Goal: Book appointment/travel/reservation

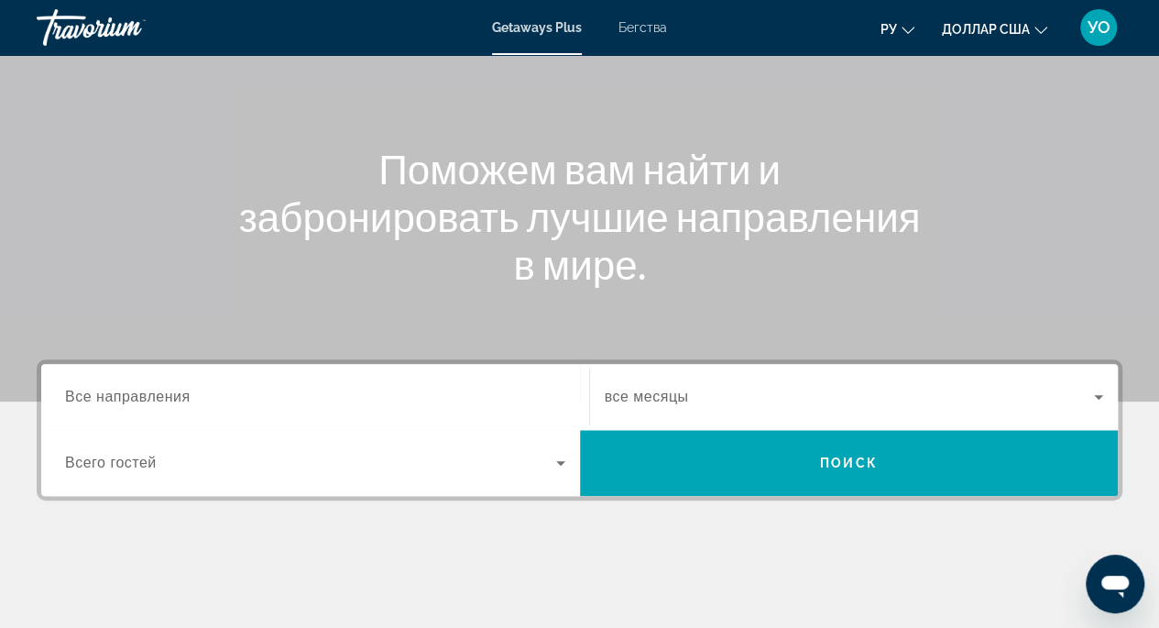
scroll to position [152, 0]
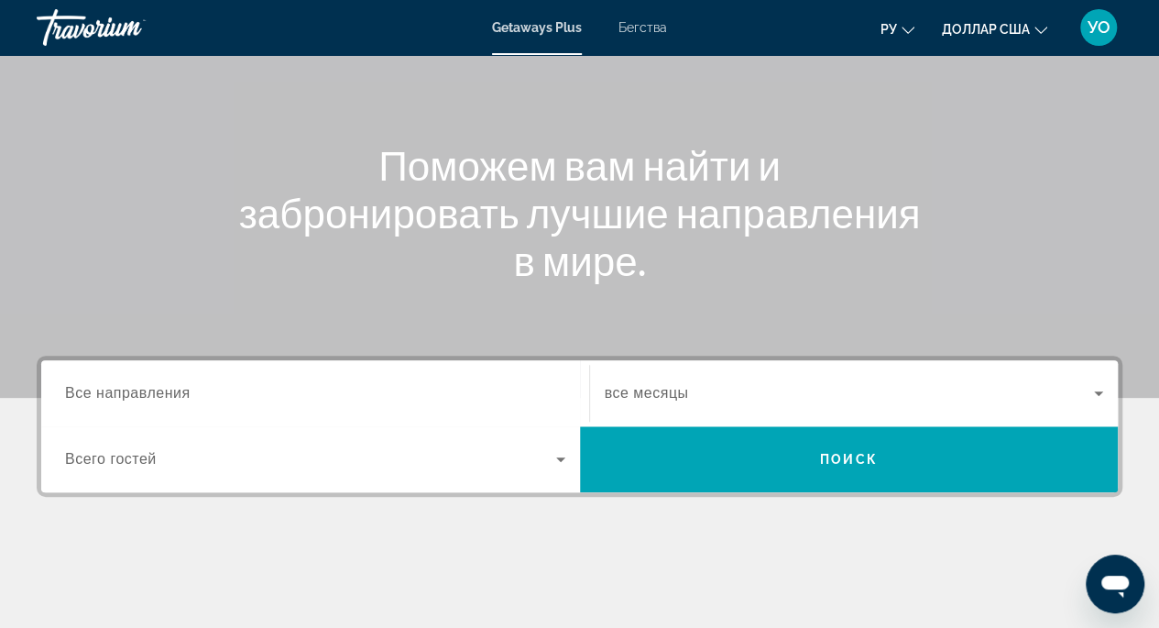
click at [151, 385] on span "Все направления" at bounding box center [128, 393] width 126 height 16
click at [151, 385] on input "Destination Все направления" at bounding box center [315, 394] width 500 height 22
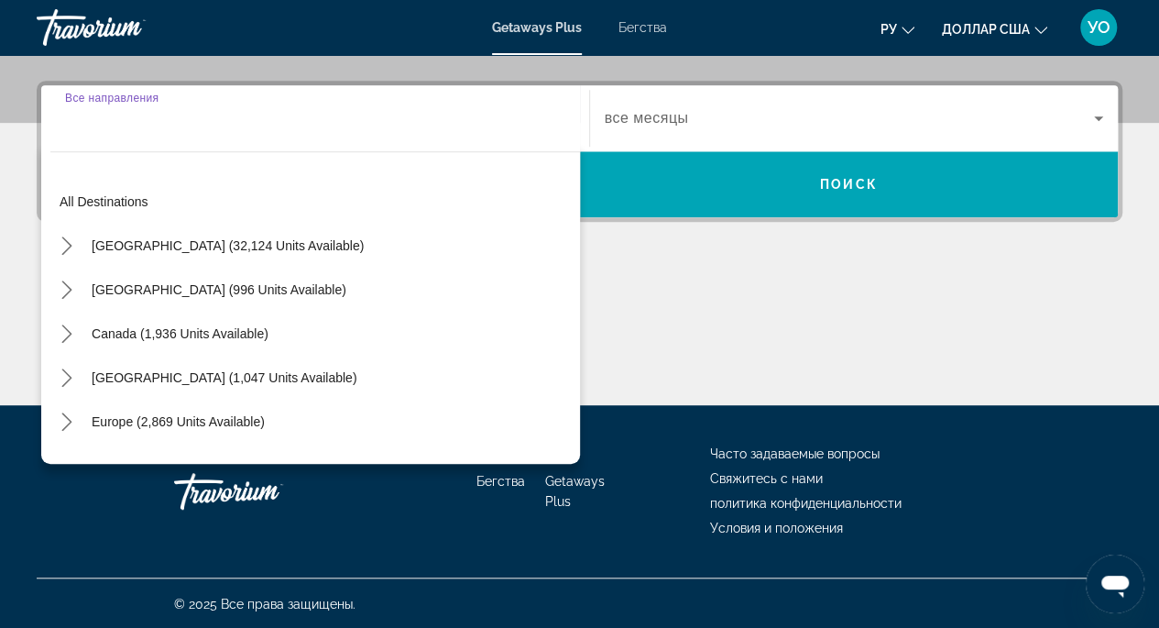
scroll to position [427, 0]
click at [71, 416] on icon "Toggle Europe (2,869 units available) submenu" at bounding box center [67, 421] width 18 height 18
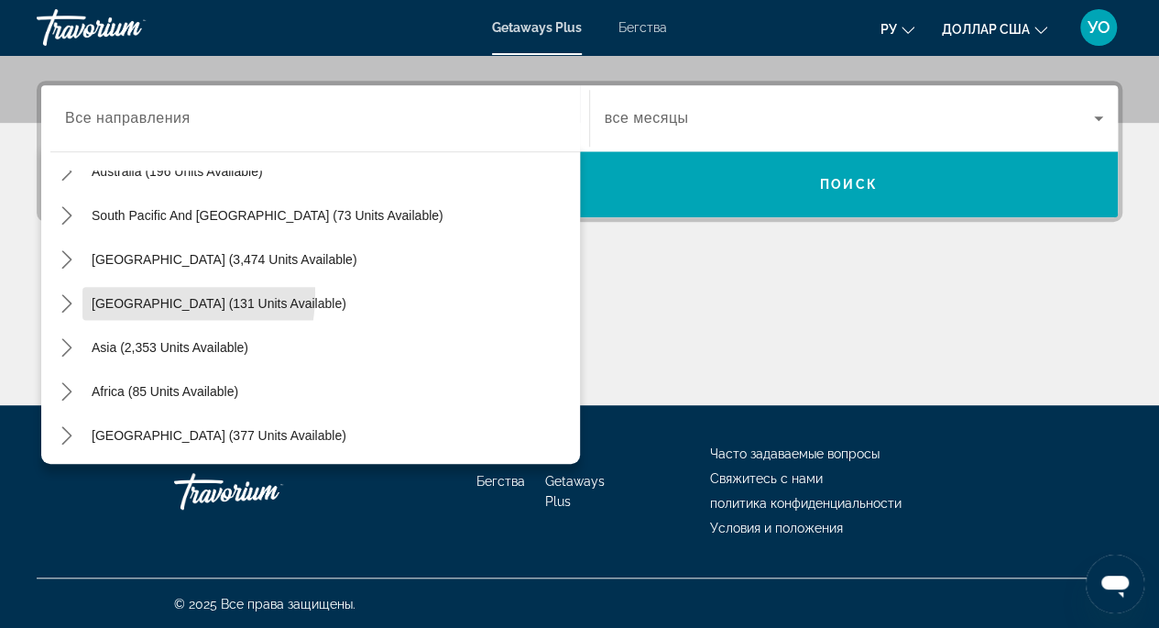
scroll to position [1176, 0]
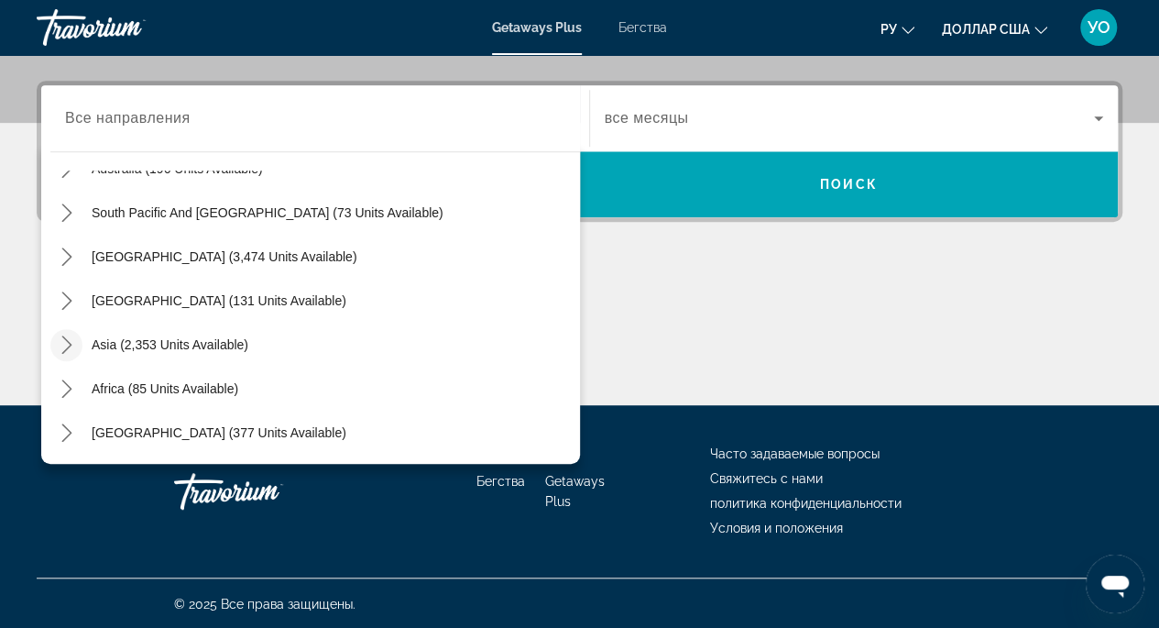
click at [73, 348] on icon "Toggle Asia (2,353 units available) submenu" at bounding box center [67, 344] width 18 height 18
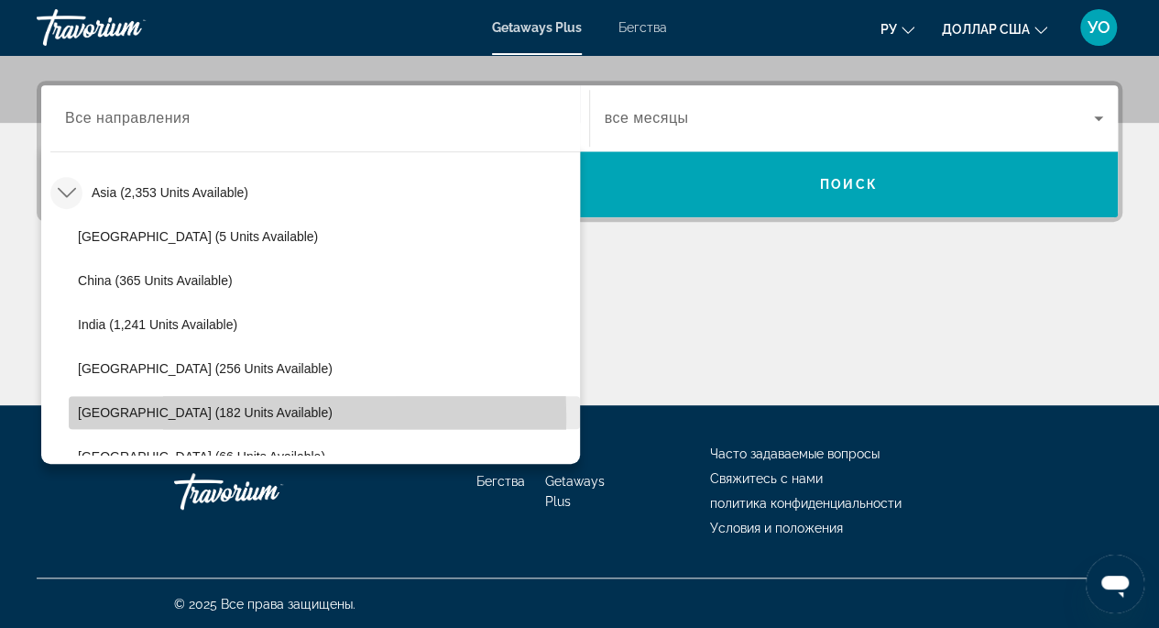
click at [131, 415] on span "[GEOGRAPHIC_DATA] (182 units available)" at bounding box center [205, 412] width 255 height 15
type input "**********"
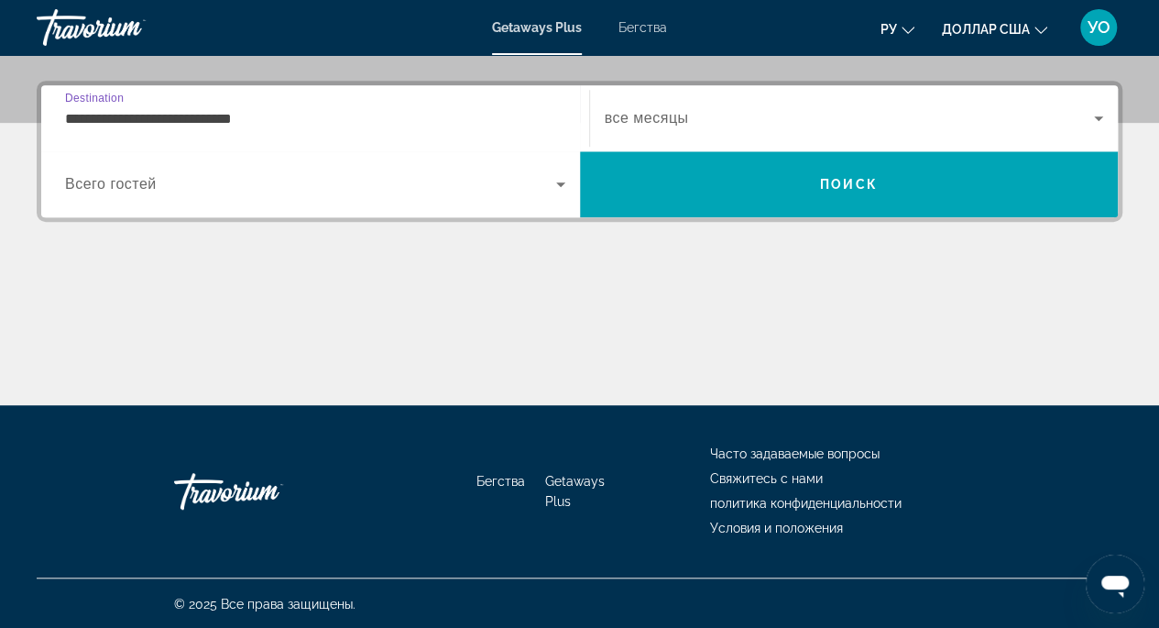
click at [691, 119] on span "Виджет поиска" at bounding box center [850, 118] width 490 height 22
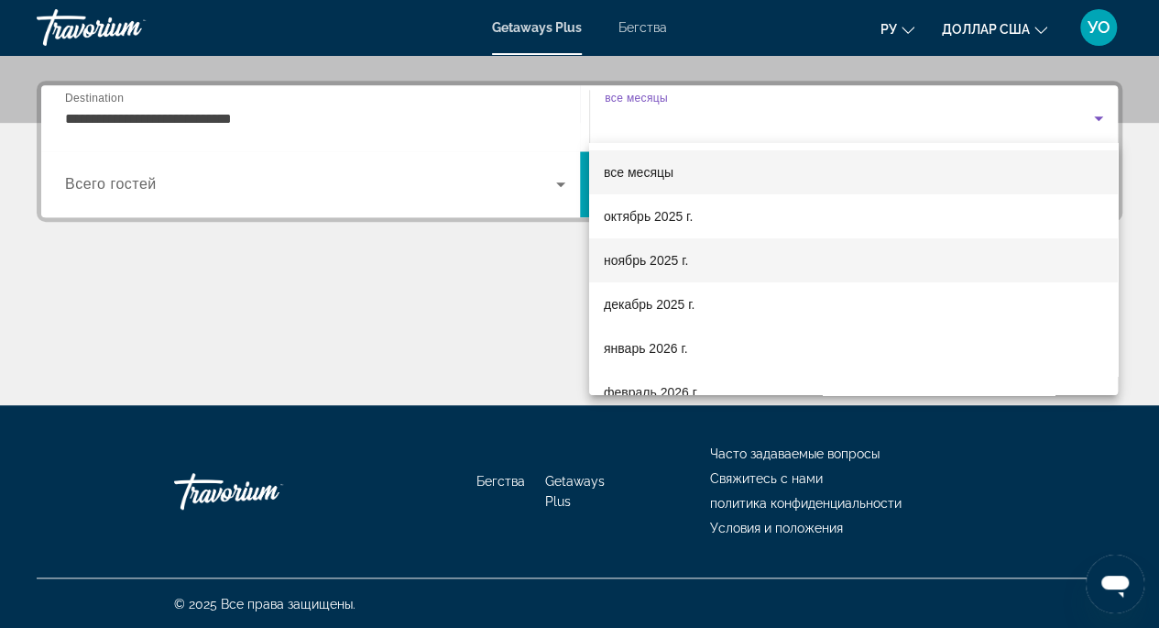
click at [624, 277] on mat-option "ноябрь 2025 г." at bounding box center [853, 260] width 529 height 44
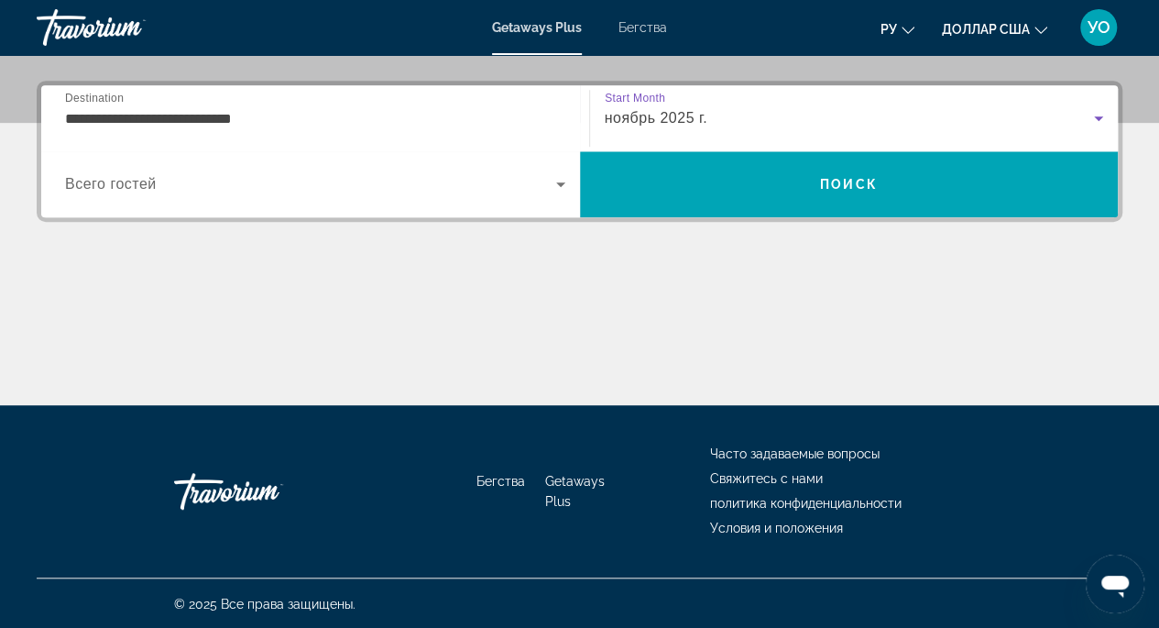
click at [134, 189] on span "Всего гостей" at bounding box center [111, 184] width 92 height 16
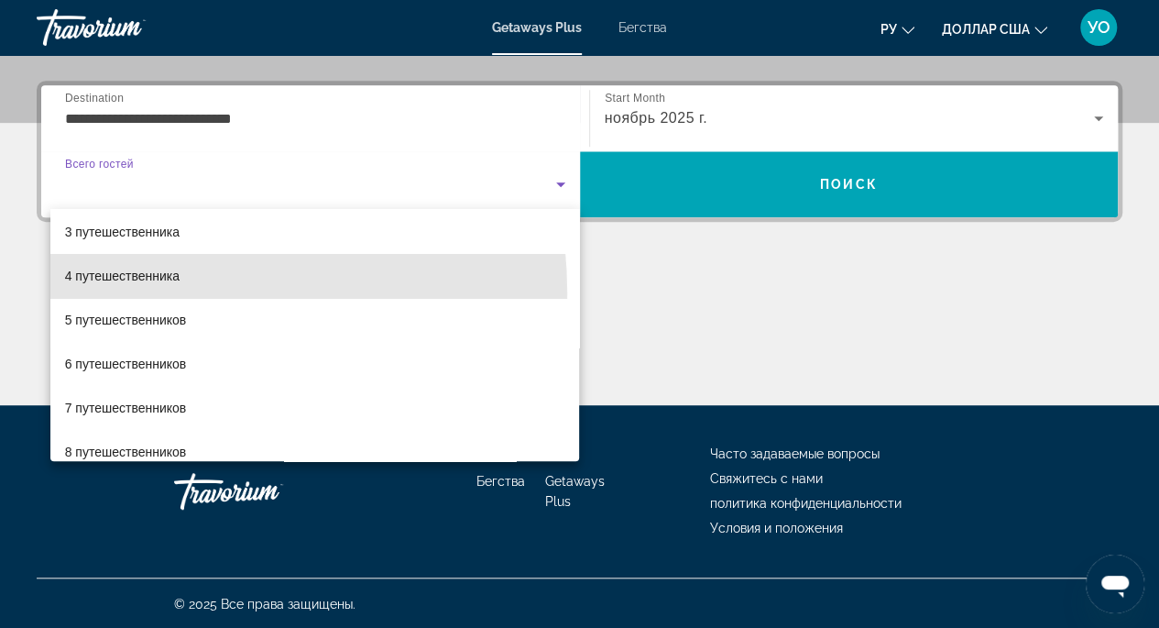
scroll to position [95, 0]
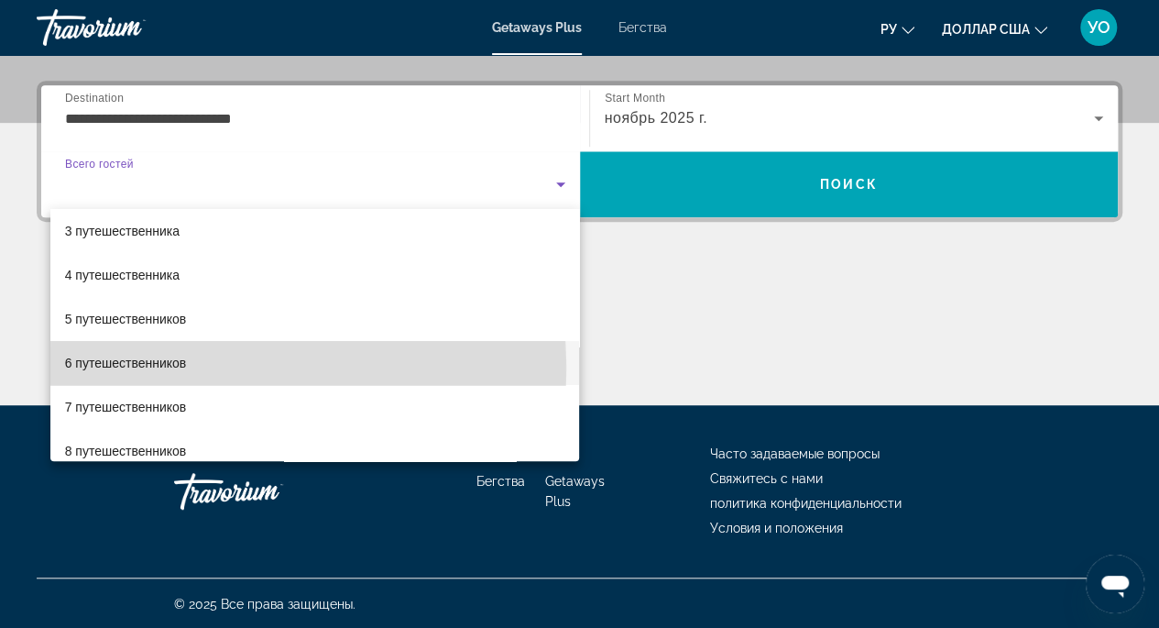
click at [90, 370] on span "6 путешественников" at bounding box center [126, 363] width 122 height 22
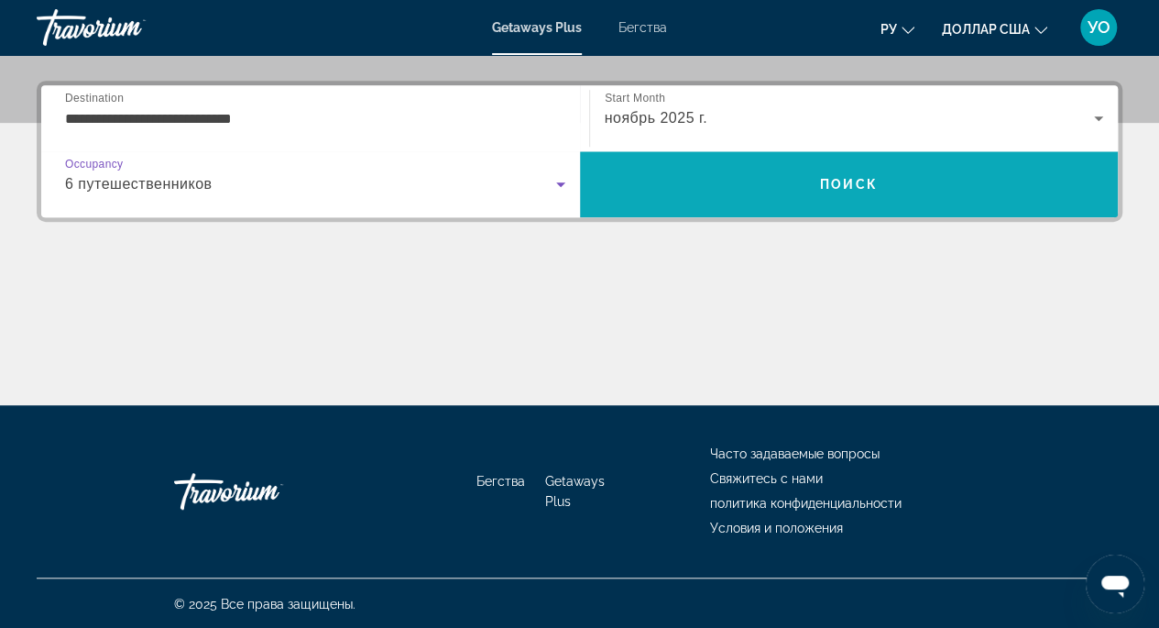
click at [793, 188] on span "Поиск" at bounding box center [849, 184] width 539 height 44
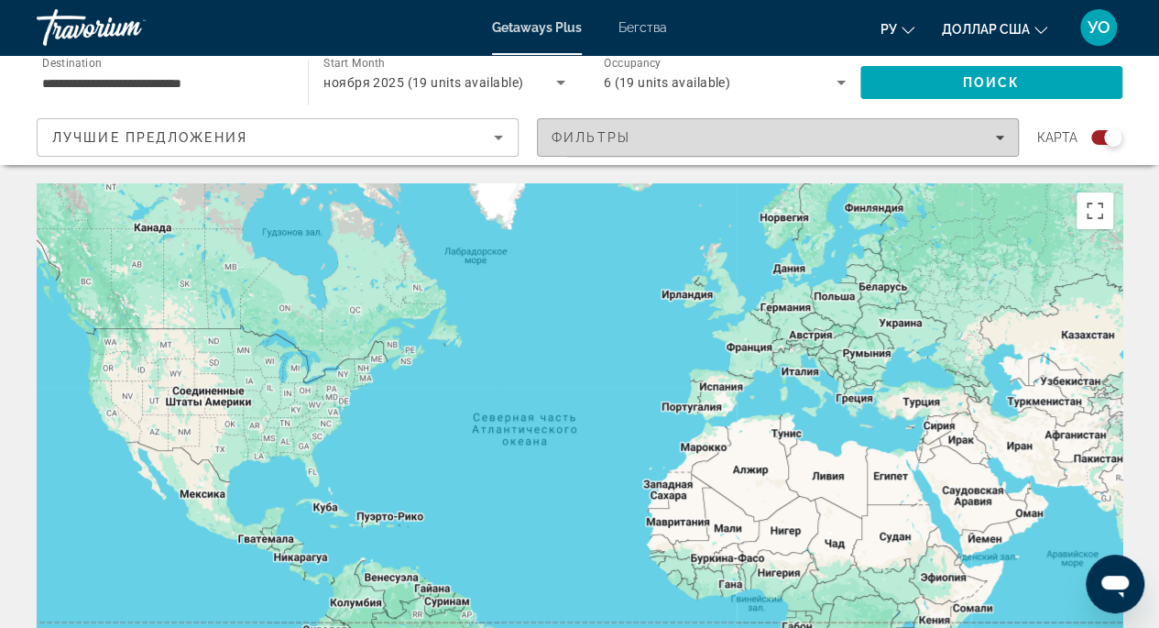
click at [676, 143] on div "Фильтры" at bounding box center [778, 137] width 453 height 15
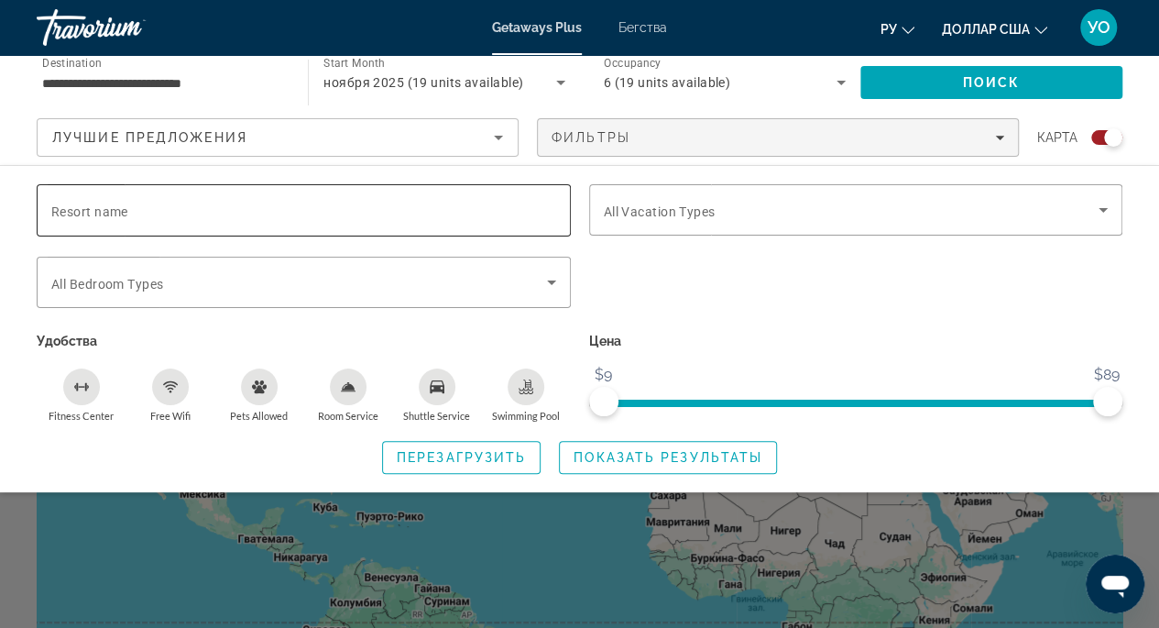
click at [164, 210] on input "Resort name" at bounding box center [303, 211] width 505 height 22
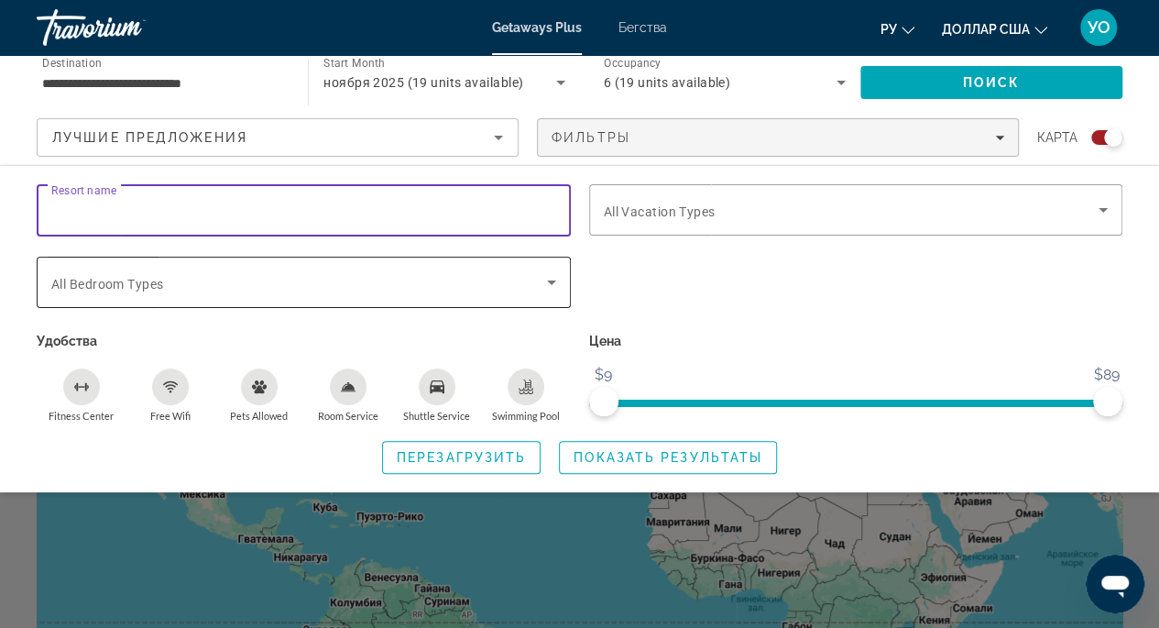
click at [551, 281] on icon "Search widget" at bounding box center [551, 282] width 9 height 5
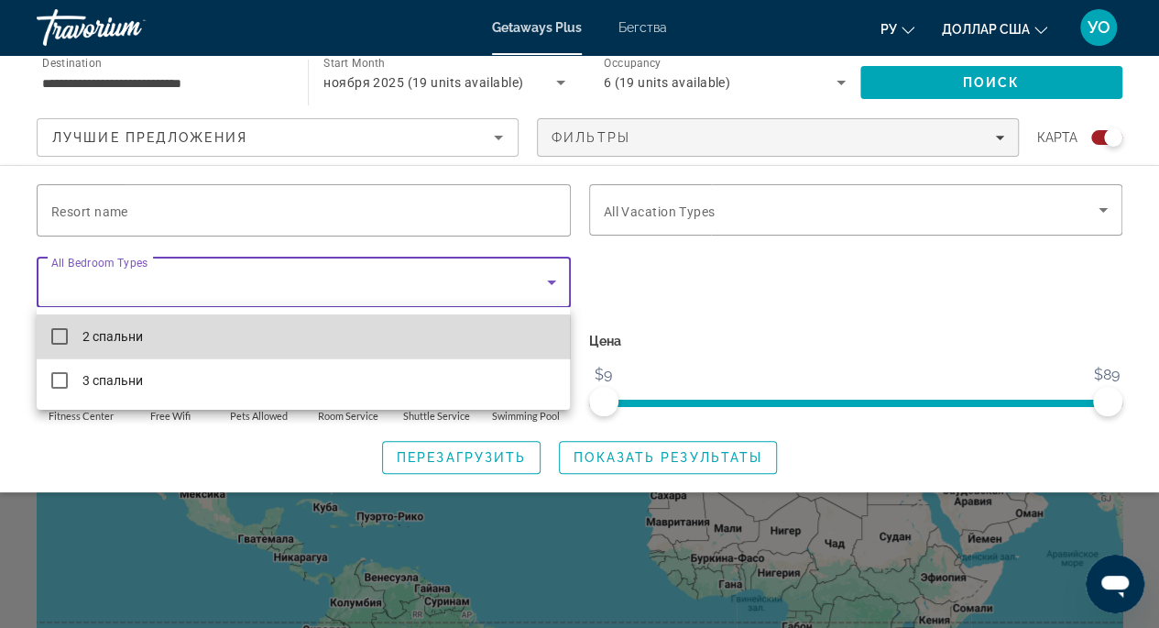
click at [172, 346] on mat-option "2 спальни" at bounding box center [303, 336] width 533 height 44
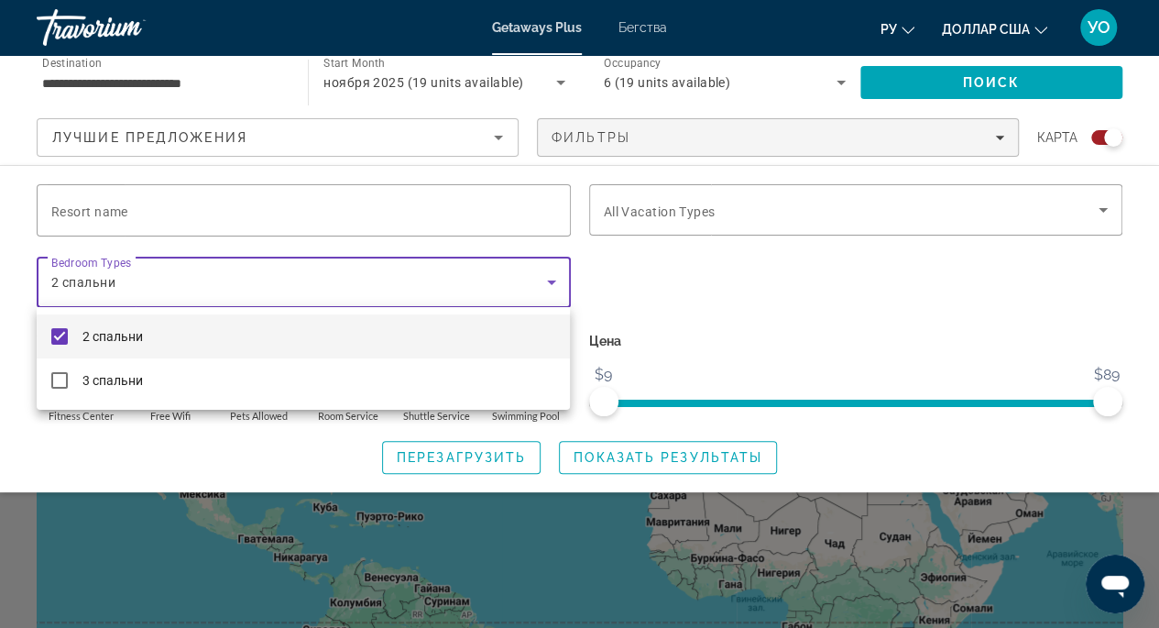
click at [814, 302] on div at bounding box center [579, 314] width 1159 height 628
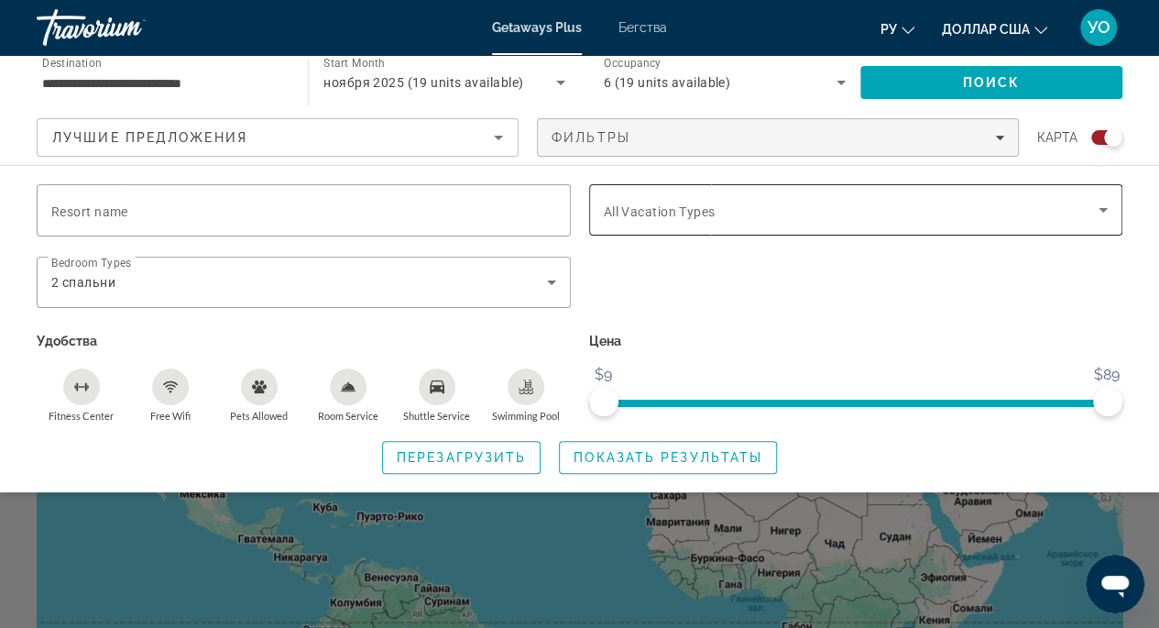
click at [1094, 213] on icon "Search widget" at bounding box center [1103, 210] width 22 height 22
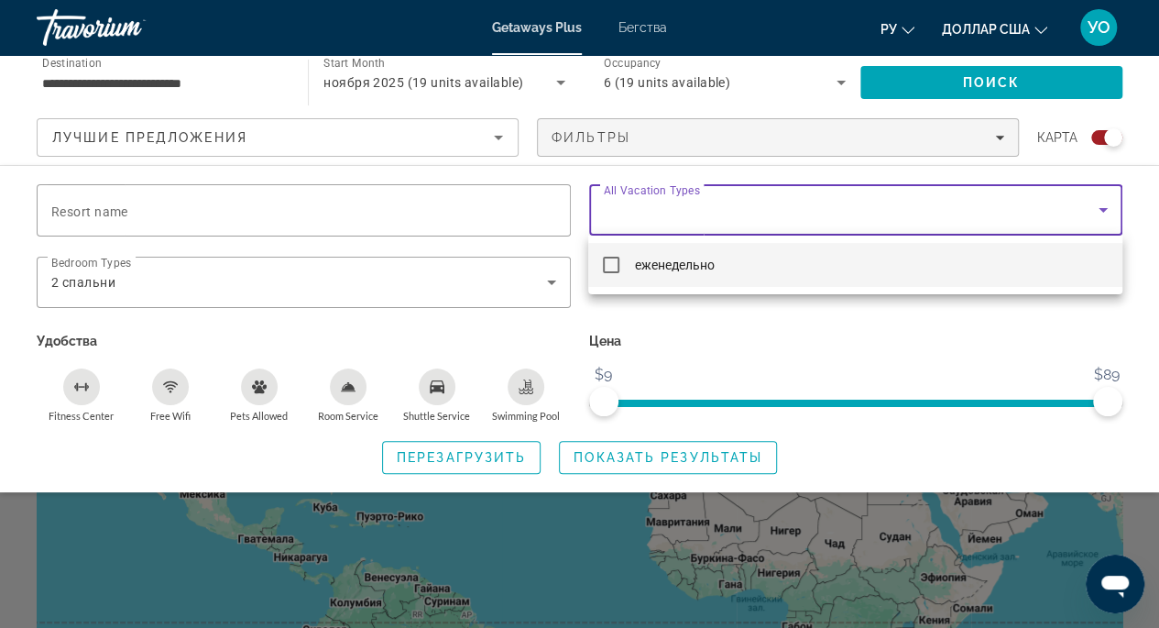
click at [614, 268] on mat-pseudo-checkbox at bounding box center [611, 265] width 16 height 16
click at [784, 345] on div at bounding box center [579, 314] width 1159 height 628
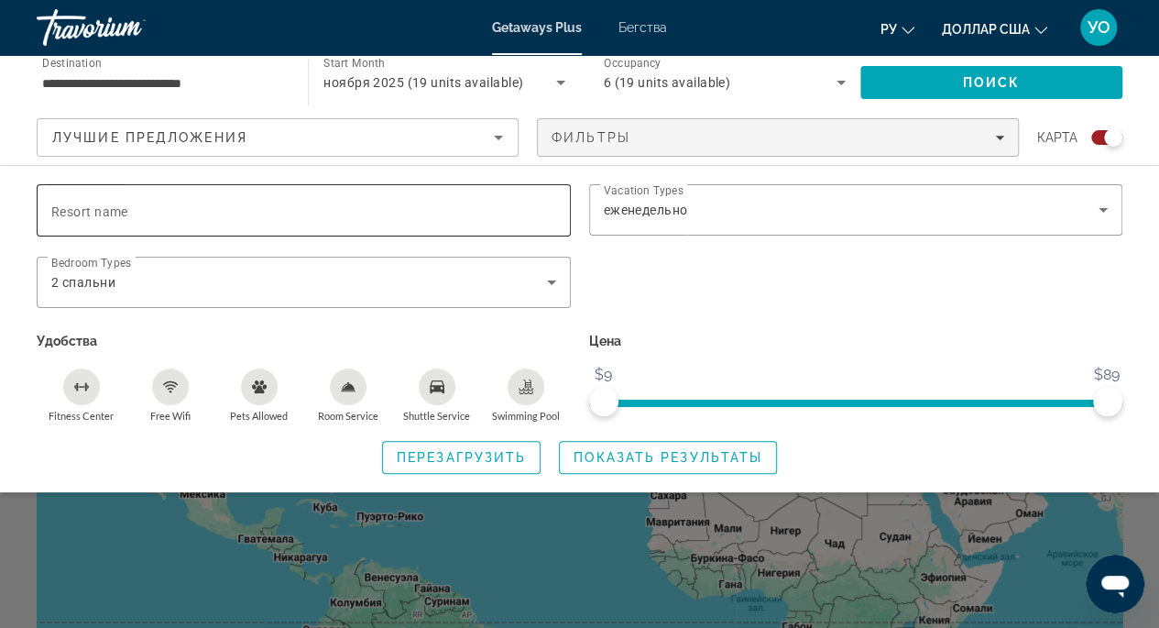
click at [285, 209] on input "Resort name" at bounding box center [303, 211] width 505 height 22
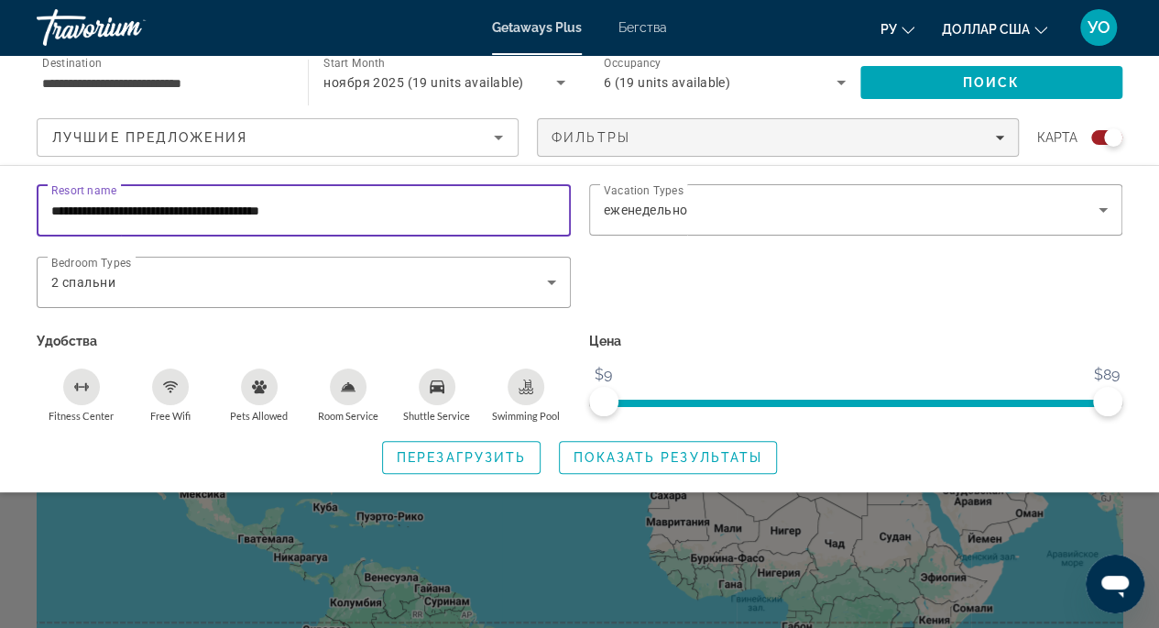
type input "**********"
click at [656, 458] on span "Показать результаты" at bounding box center [668, 457] width 189 height 15
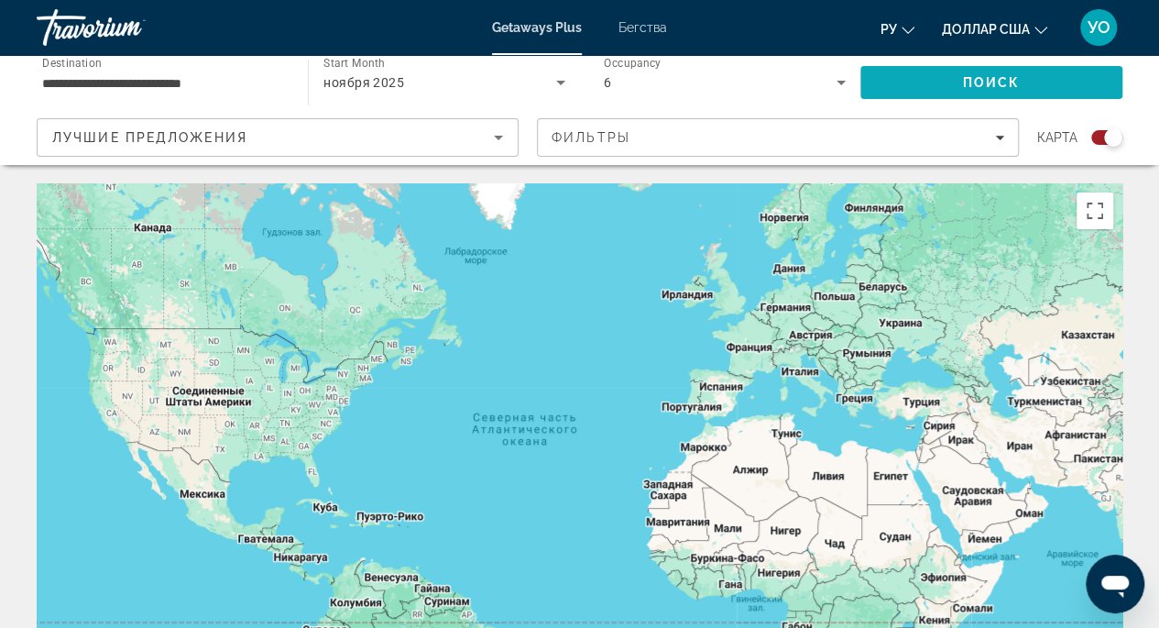
click at [935, 82] on span "Search" at bounding box center [991, 82] width 262 height 44
click at [490, 145] on icon "Sort by" at bounding box center [498, 137] width 22 height 22
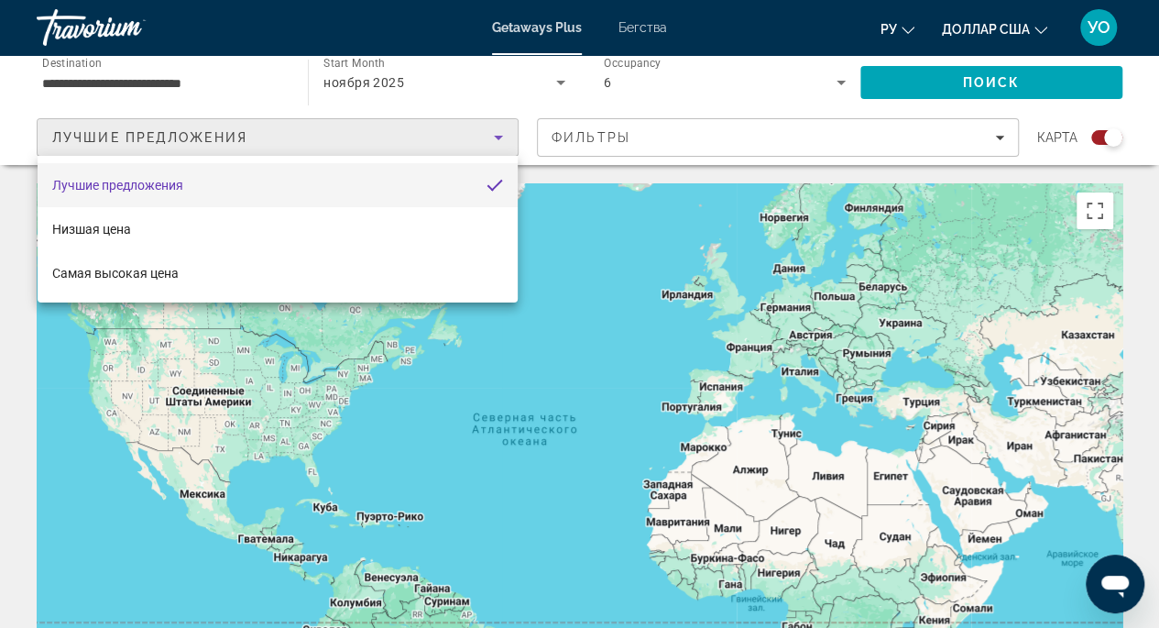
click at [706, 240] on div at bounding box center [579, 314] width 1159 height 628
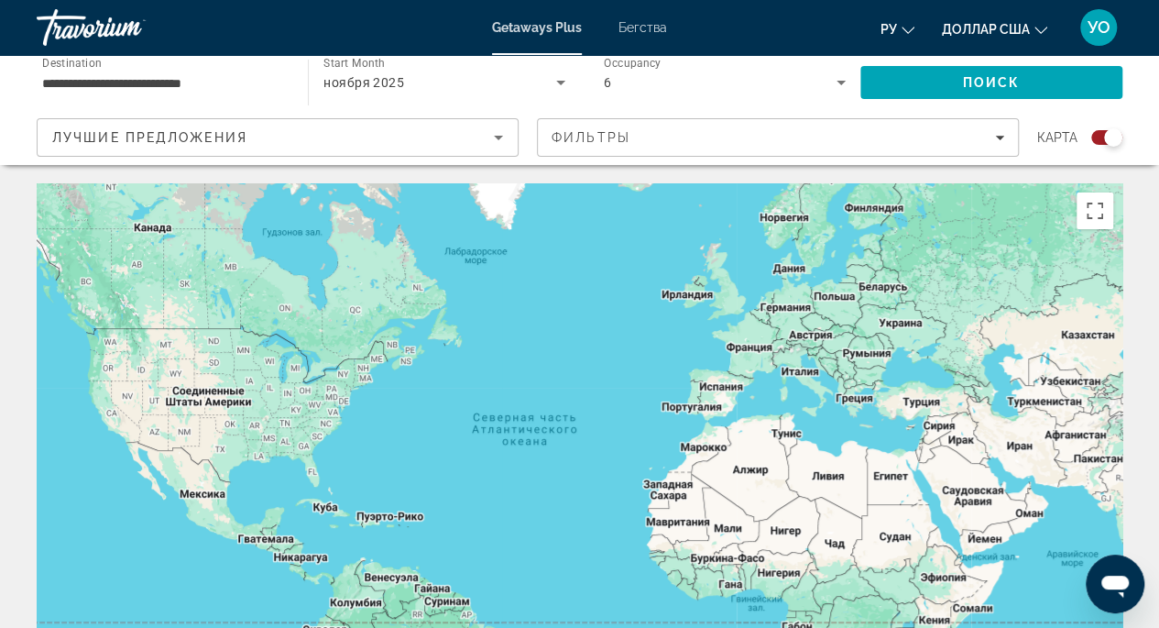
click at [942, 85] on span "Search" at bounding box center [991, 82] width 262 height 44
click at [840, 82] on icon "Search widget" at bounding box center [841, 83] width 9 height 5
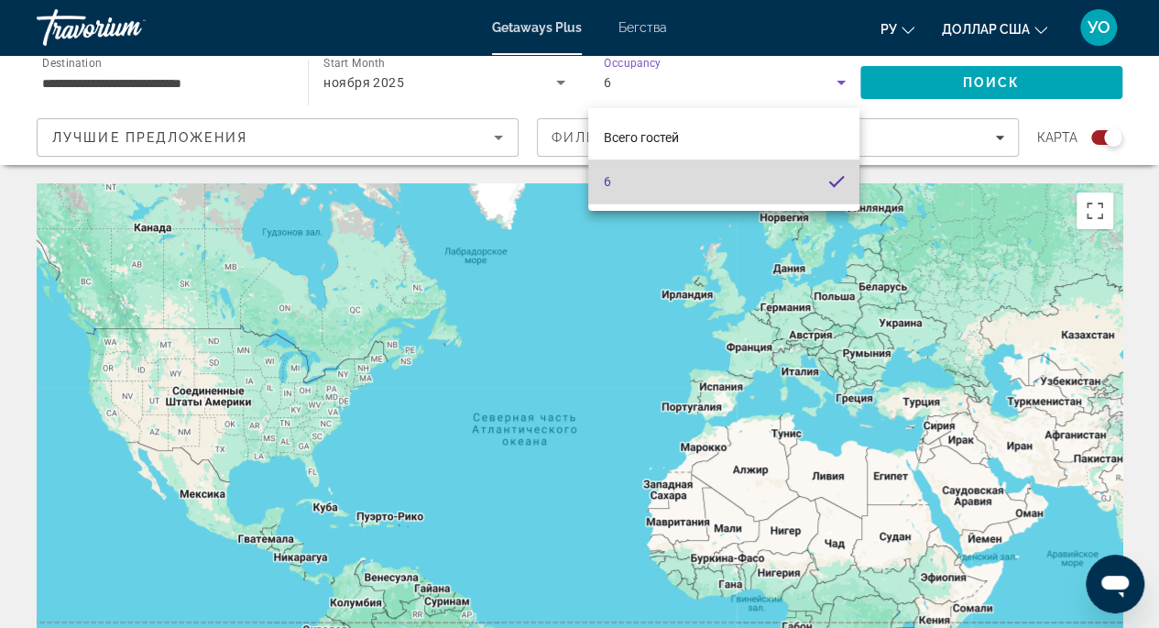
click at [708, 189] on mat-option "6" at bounding box center [723, 181] width 271 height 44
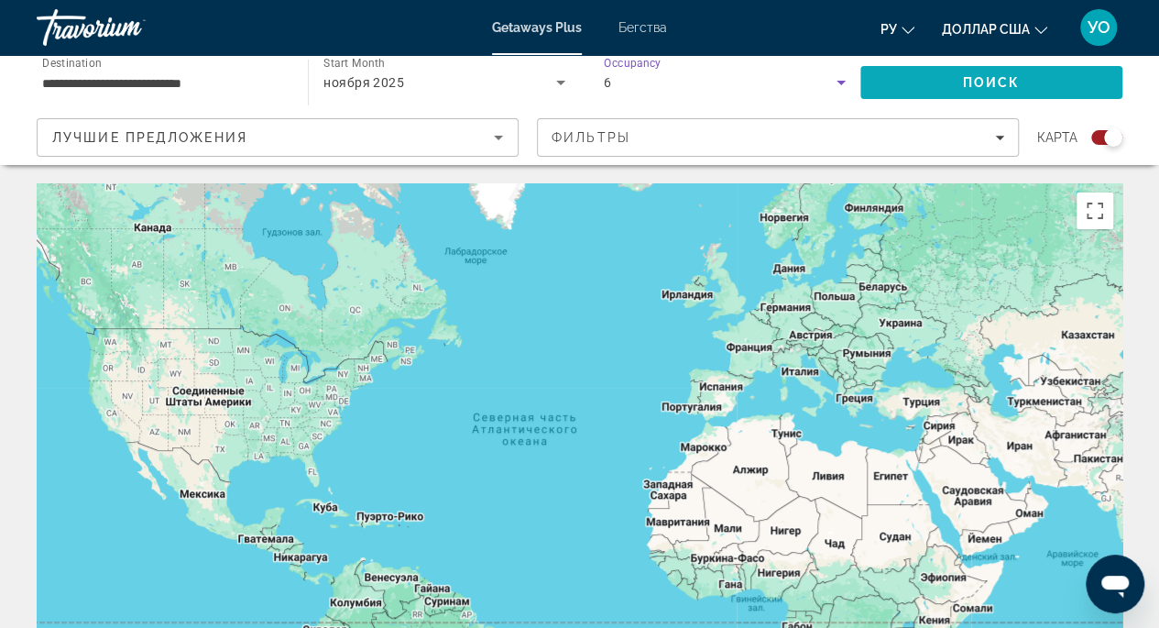
click at [944, 76] on span "Search" at bounding box center [991, 82] width 262 height 44
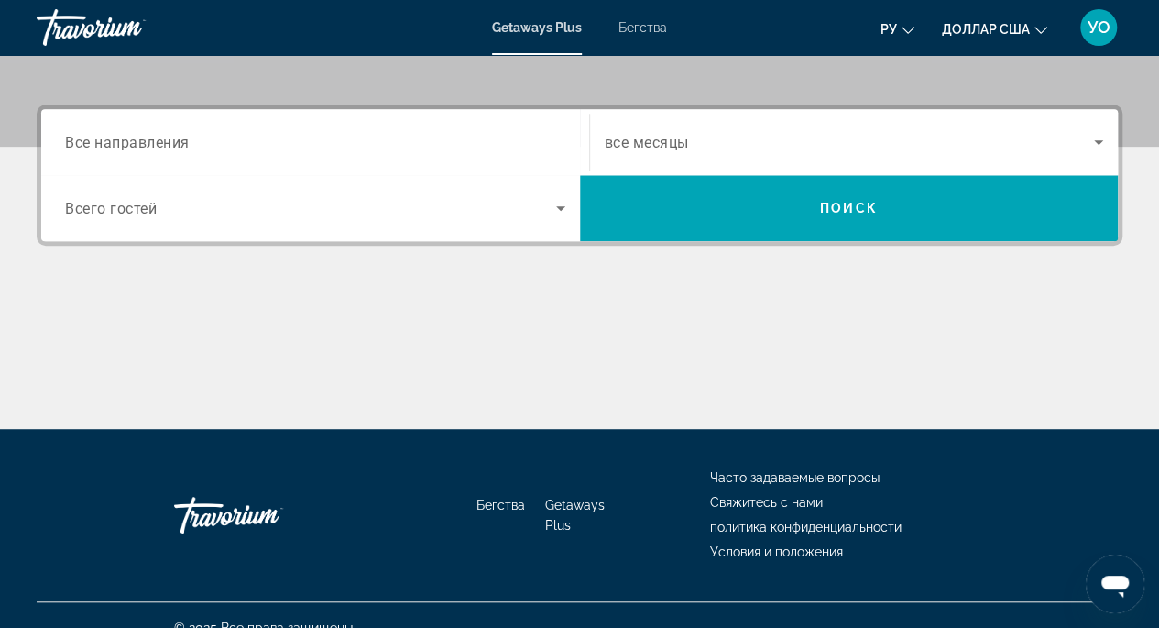
scroll to position [404, 0]
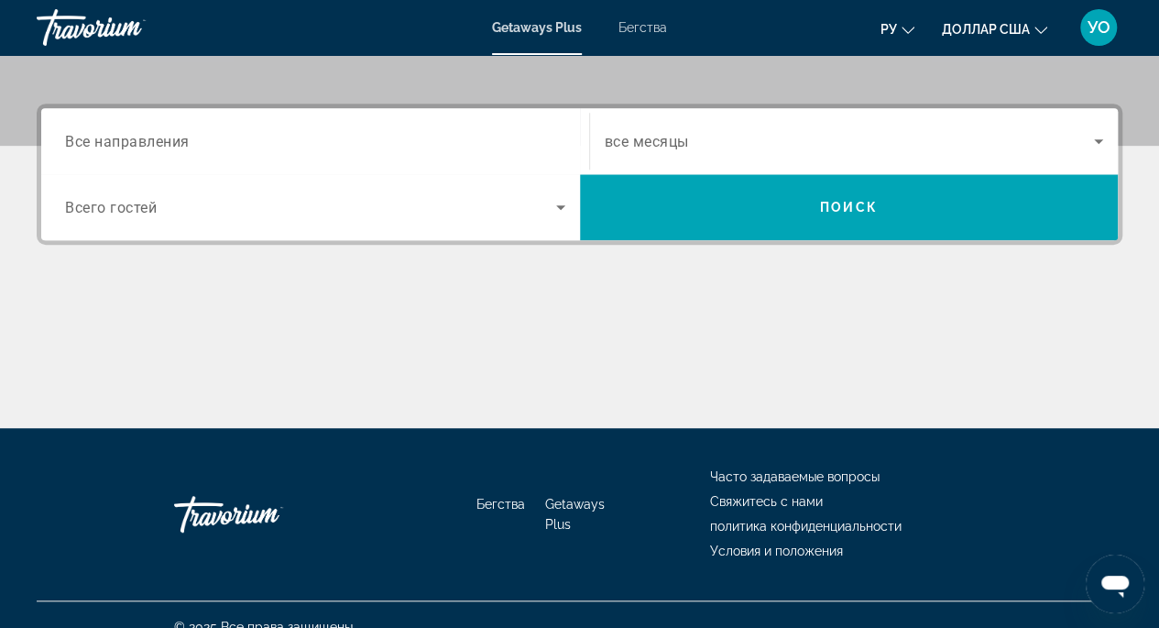
click at [97, 143] on span "Все направления" at bounding box center [127, 140] width 125 height 17
click at [97, 143] on input "Destination Все направления" at bounding box center [315, 142] width 500 height 22
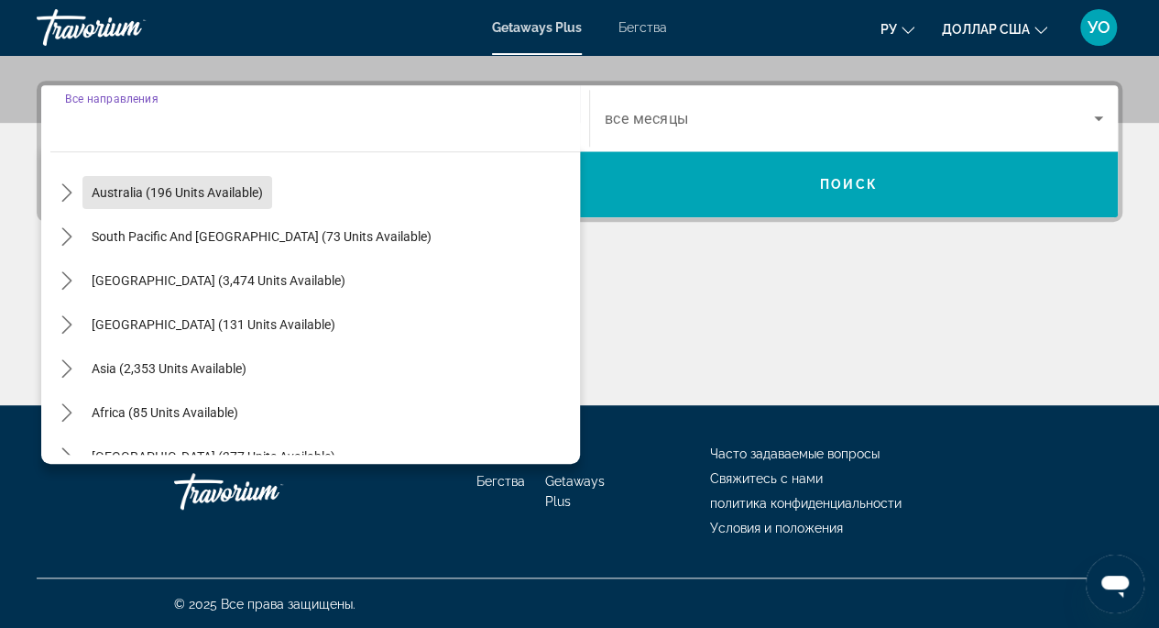
scroll to position [297, 0]
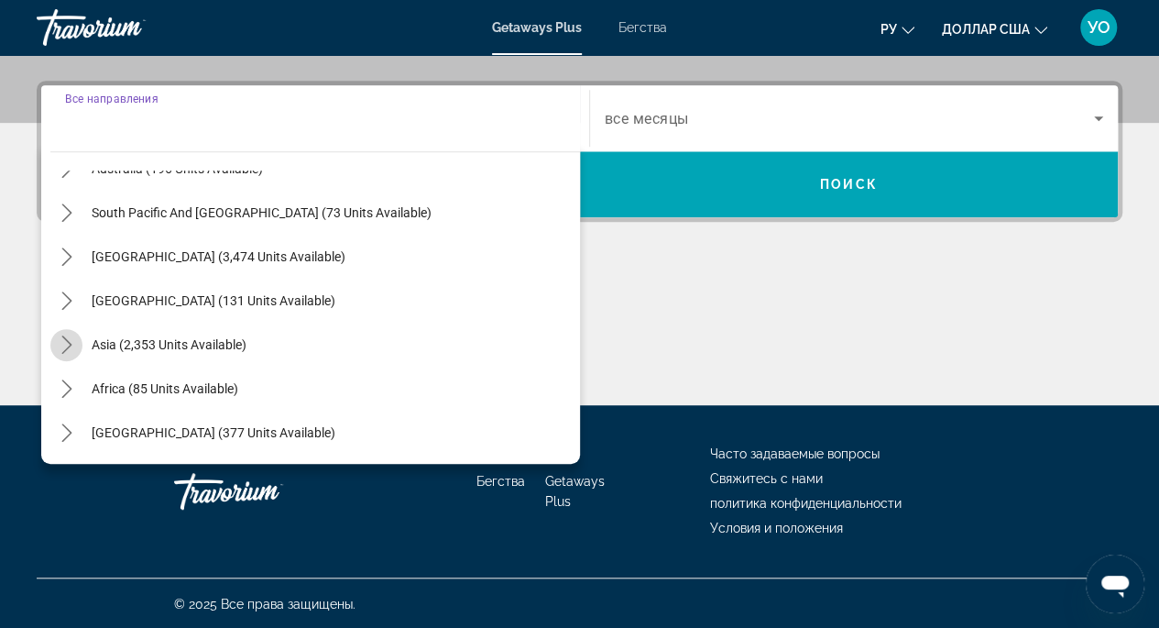
click at [76, 348] on mat-icon "Toggle Asia (2,353 units available) submenu" at bounding box center [66, 345] width 32 height 32
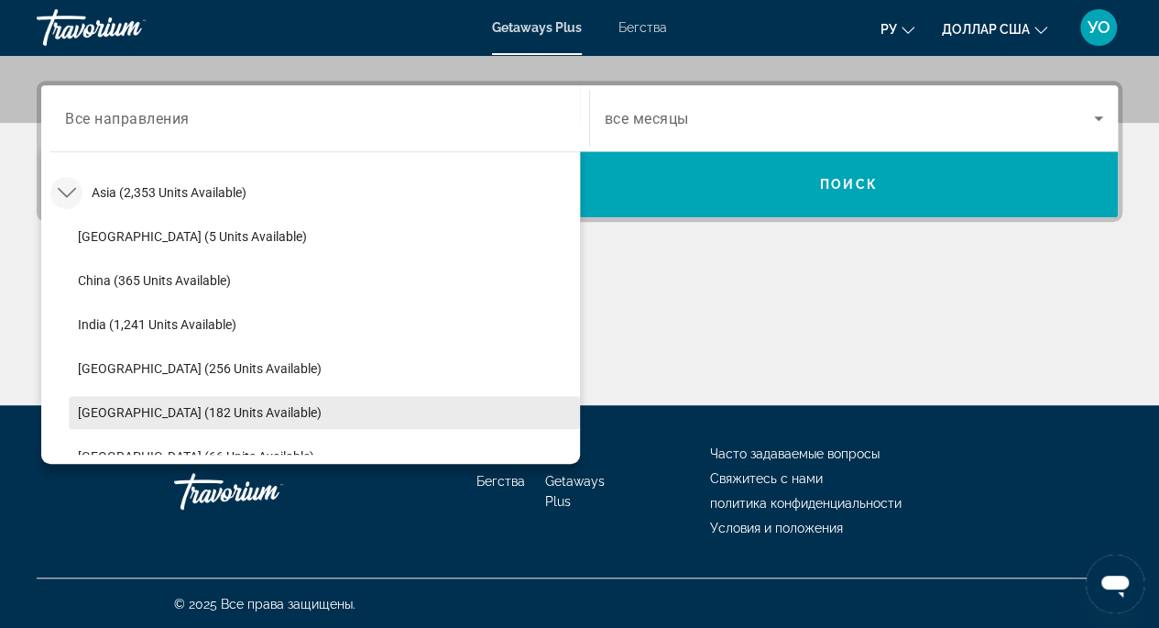
click at [116, 417] on span "[GEOGRAPHIC_DATA] (182 units available)" at bounding box center [200, 412] width 244 height 15
type input "**********"
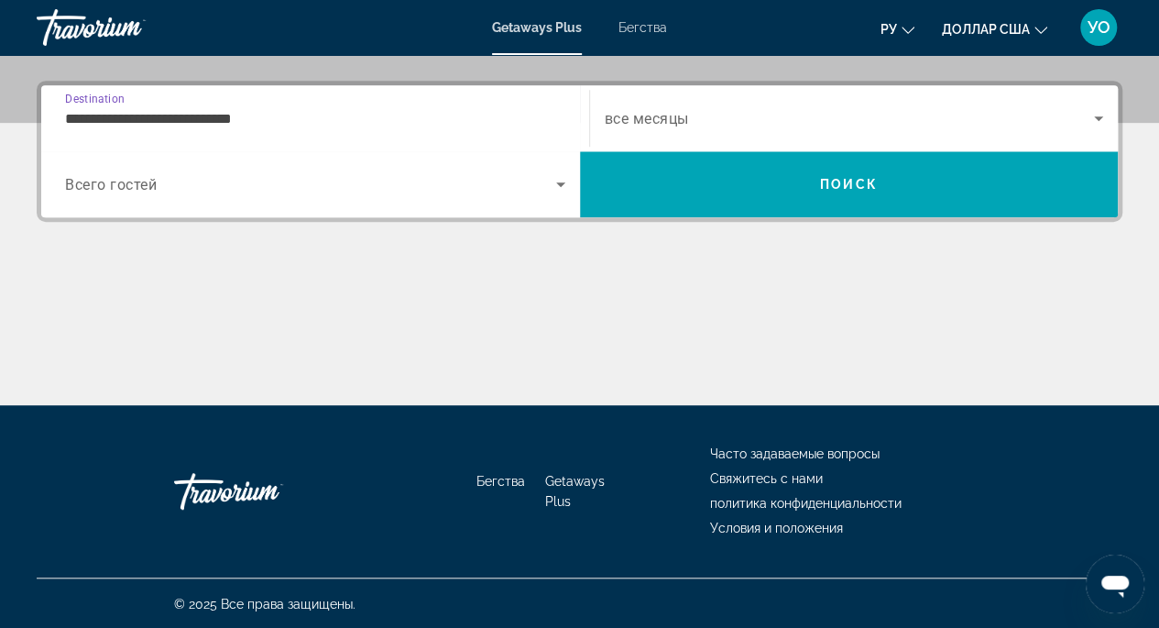
click at [141, 180] on span "Всего гостей" at bounding box center [111, 184] width 92 height 17
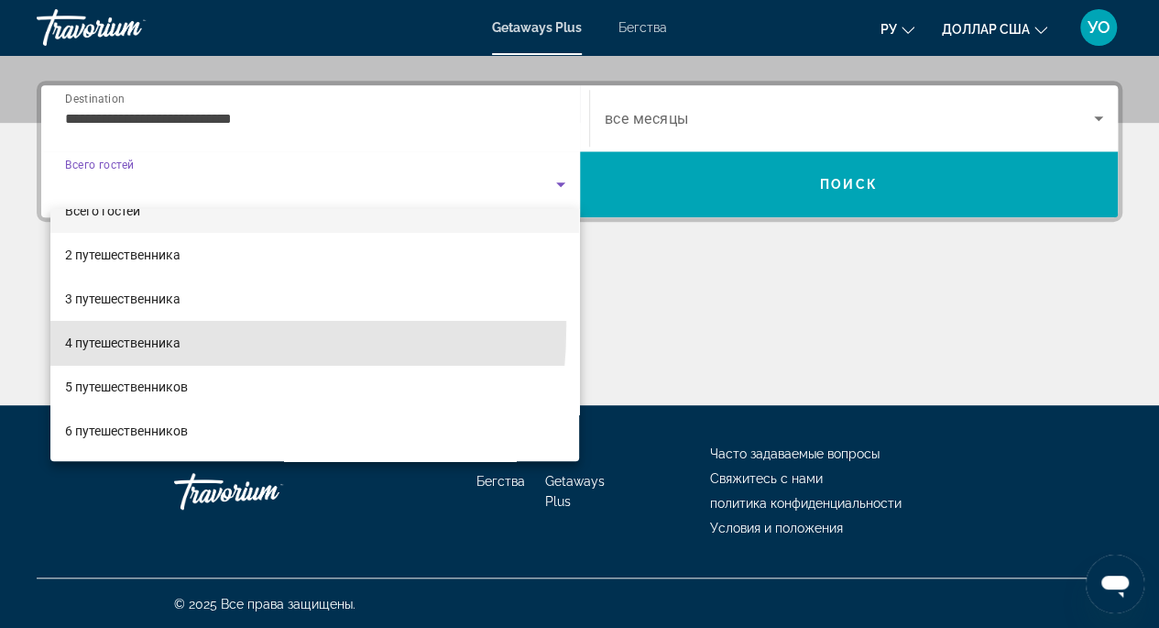
scroll to position [33, 0]
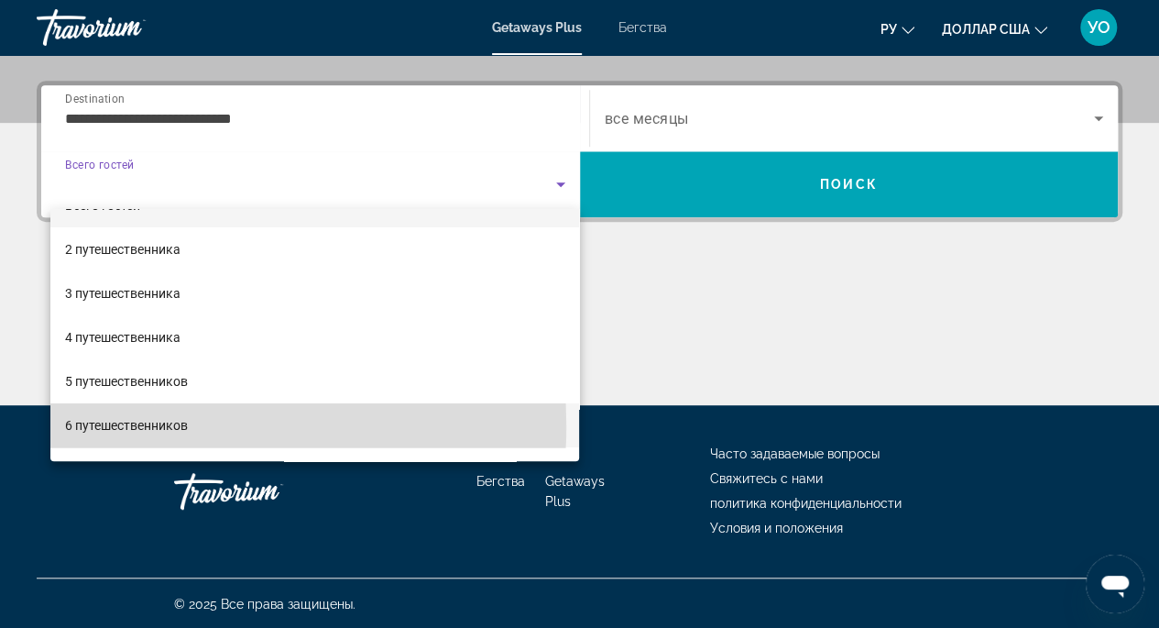
click at [112, 425] on font "6 путешественников" at bounding box center [126, 425] width 123 height 15
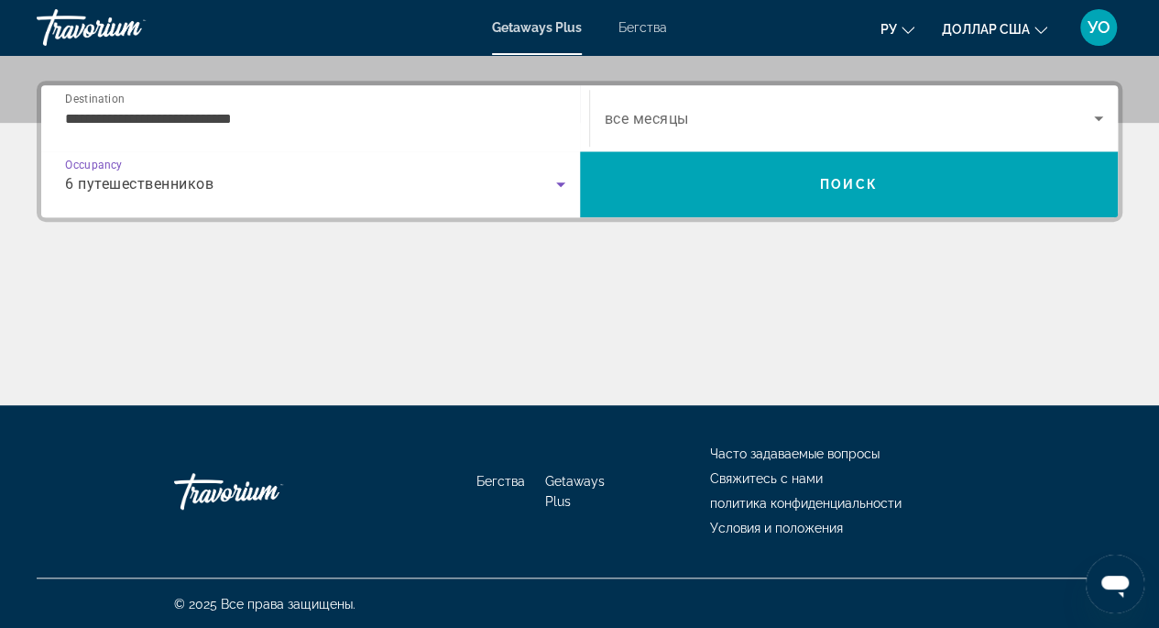
click at [688, 118] on span "все месяцы" at bounding box center [647, 118] width 84 height 17
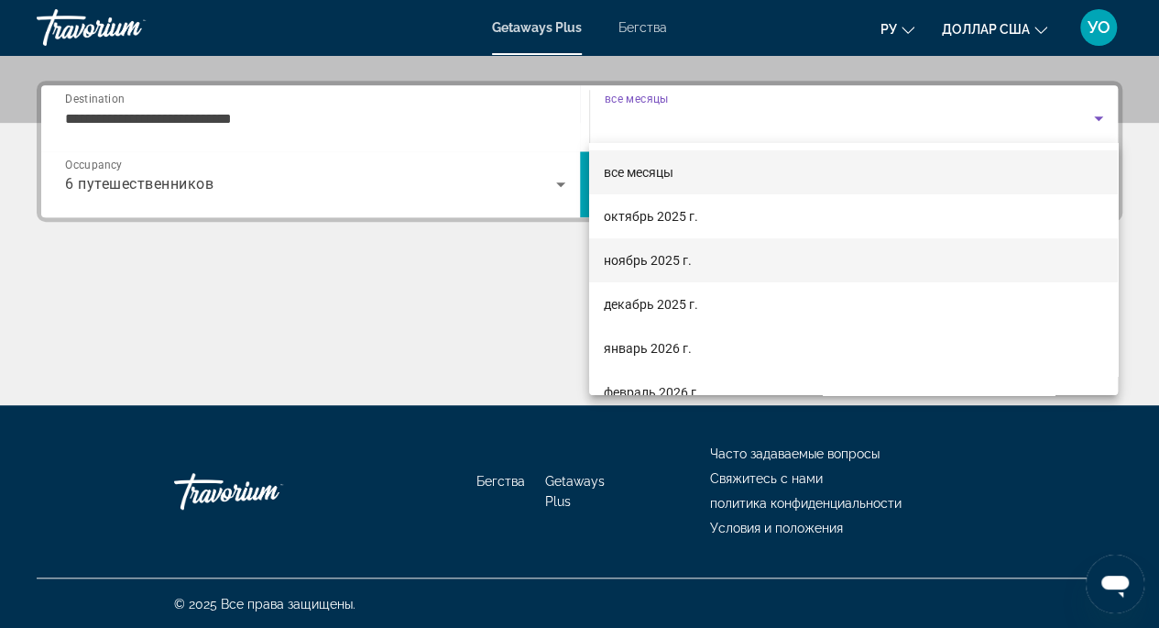
click at [634, 257] on font "ноябрь 2025 г." at bounding box center [648, 260] width 88 height 15
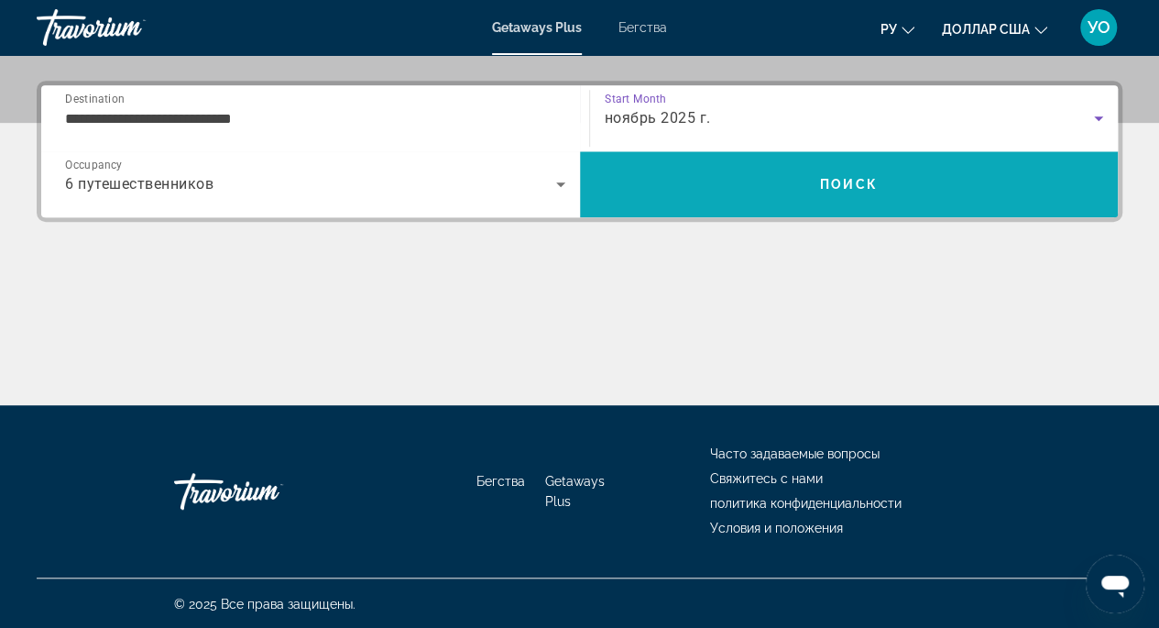
click at [762, 190] on span "Search" at bounding box center [849, 184] width 539 height 44
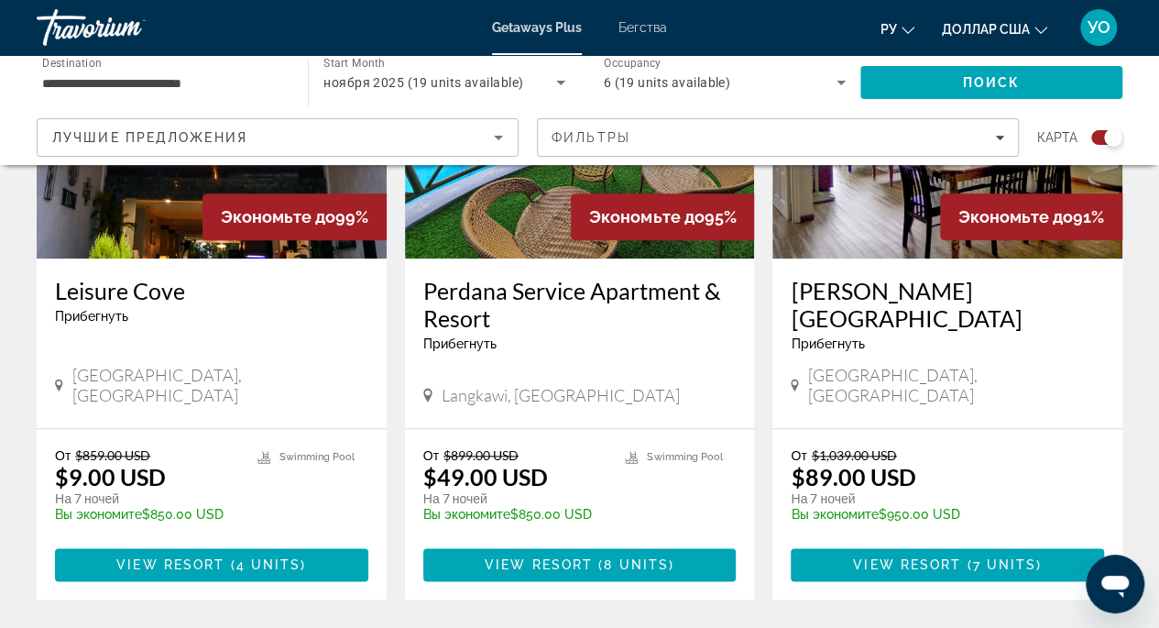
scroll to position [833, 0]
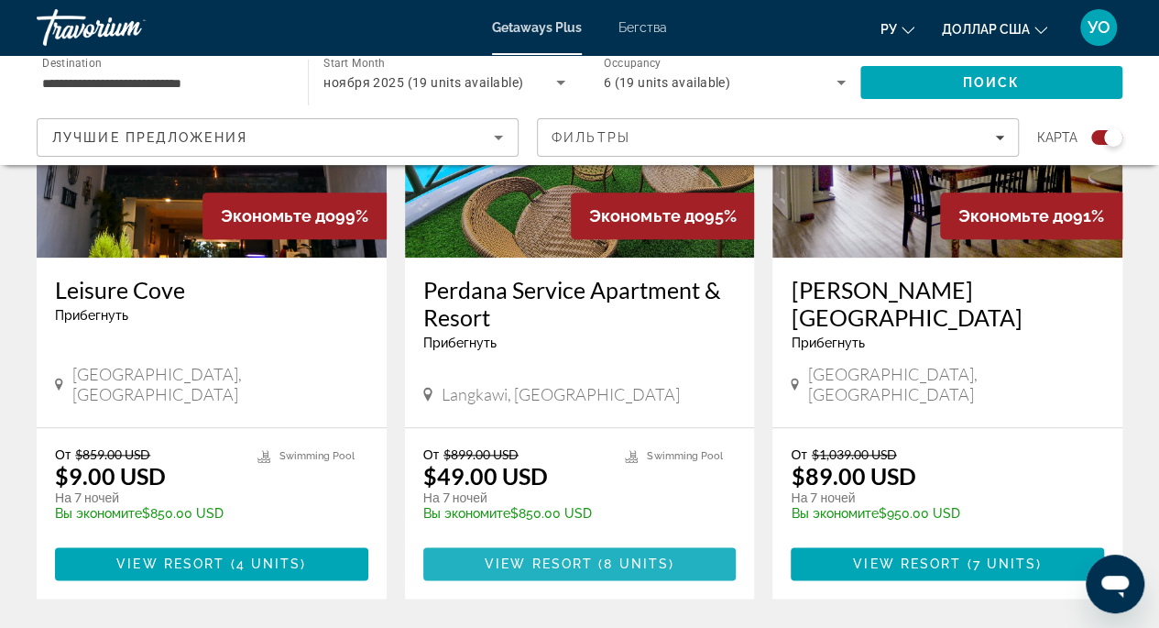
click at [512, 556] on span "View Resort" at bounding box center [539, 563] width 108 height 15
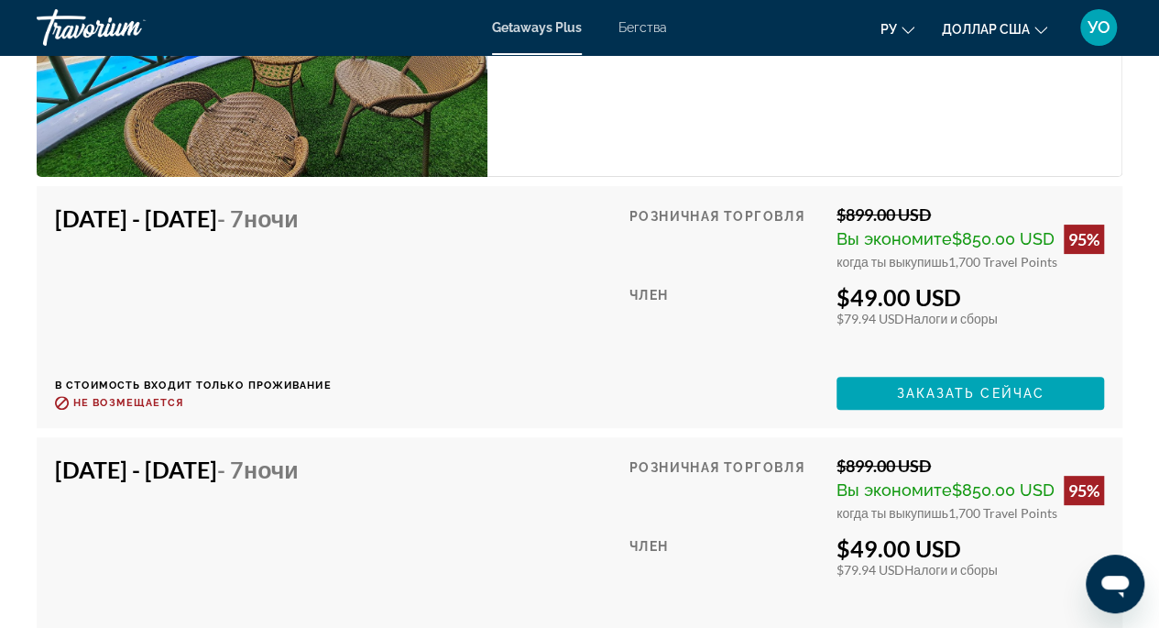
scroll to position [3548, 0]
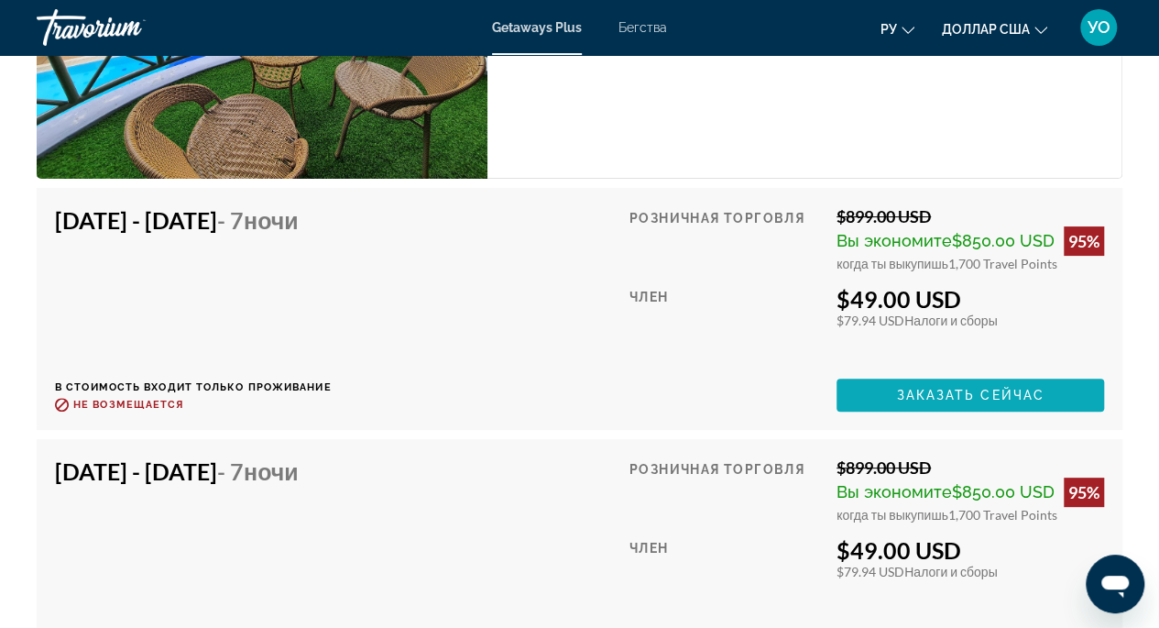
click at [881, 395] on span "Основное содержание" at bounding box center [971, 395] width 268 height 44
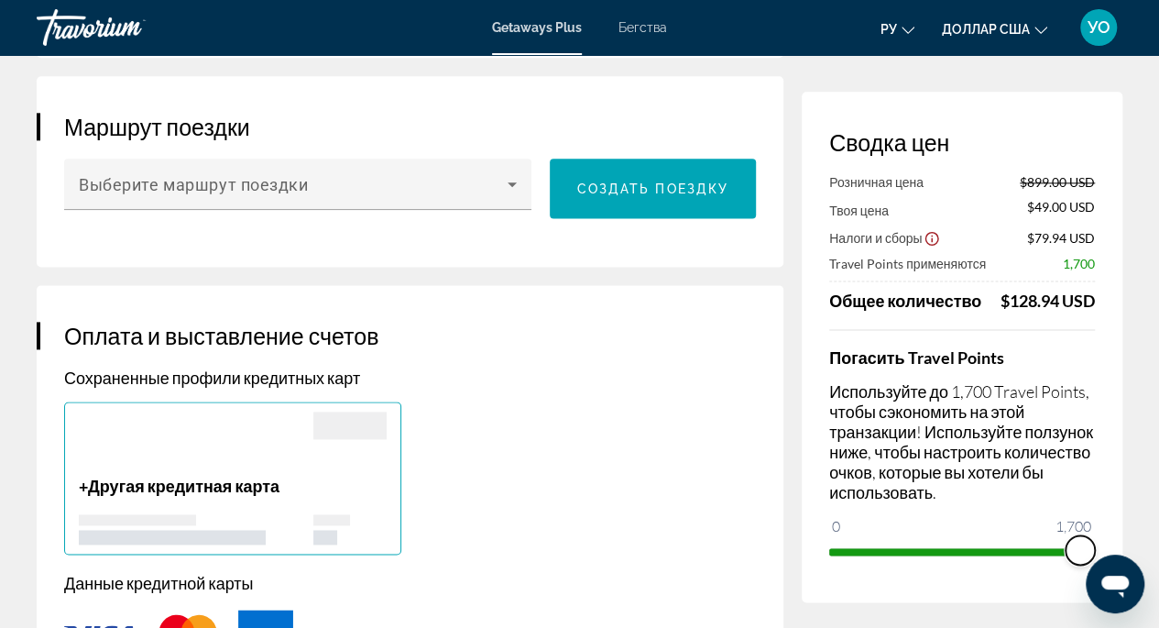
scroll to position [1088, 0]
